Goal: Check status: Check status

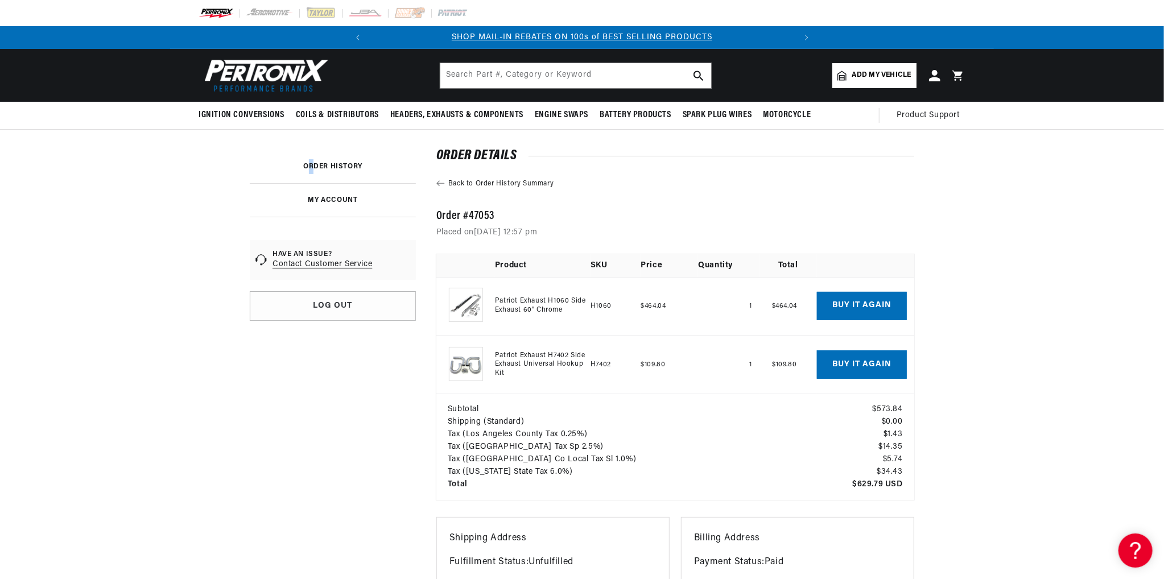
click at [311, 150] on div "ORDER HISTORY MY ACCOUNT HAVE AN ISSUE? Contact Customer Service Log out Back t…" at bounding box center [581, 401] width 721 height 543
click at [277, 71] on img at bounding box center [264, 75] width 131 height 39
click at [260, 73] on img at bounding box center [264, 75] width 131 height 39
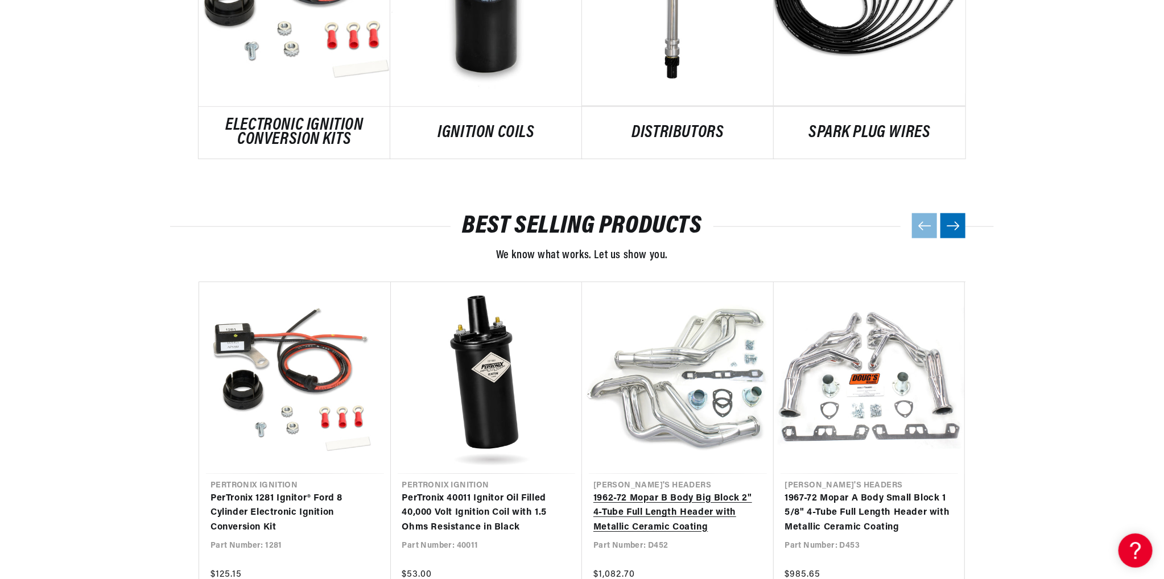
scroll to position [853, 0]
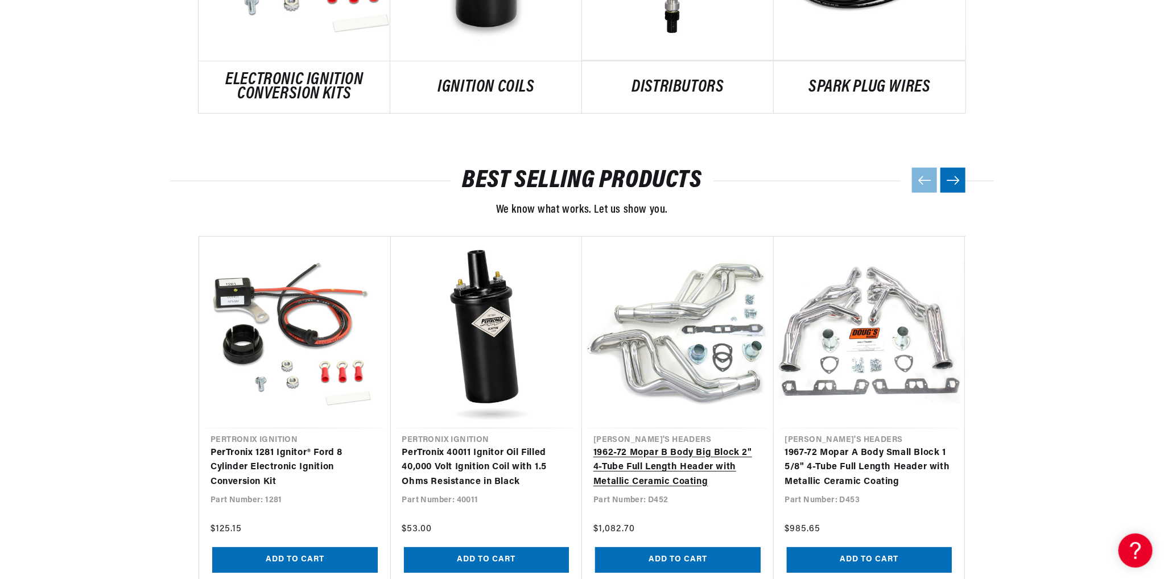
click at [702, 446] on link "1962-72 Mopar B Body Big Block 2" 4-Tube Full Length Header with Metallic Ceram…" at bounding box center [677, 468] width 169 height 44
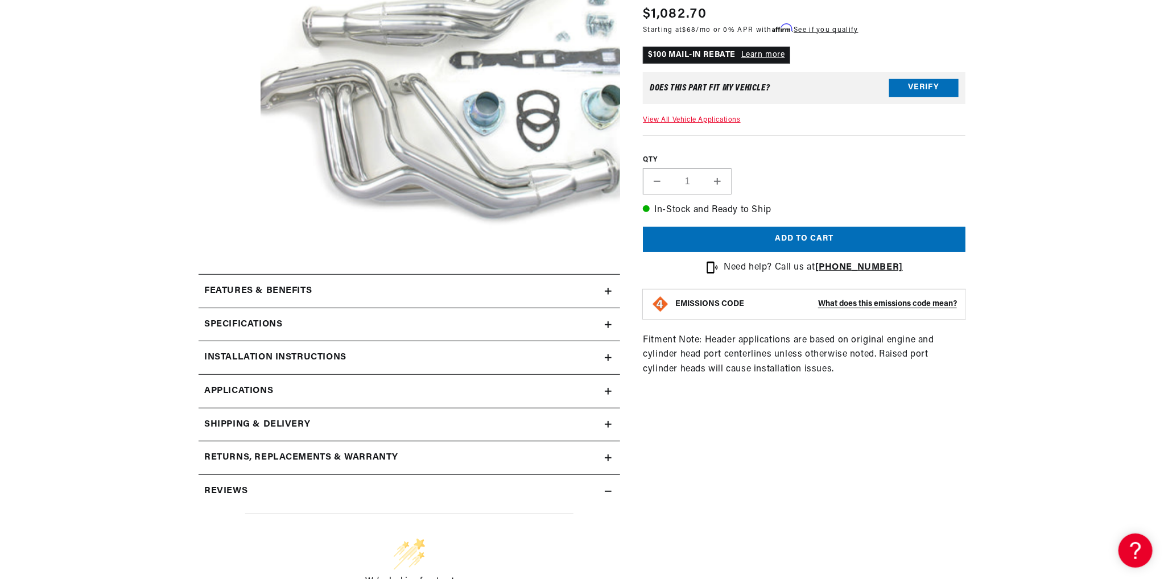
scroll to position [0, 424]
